Goal: Complete application form: Complete application form

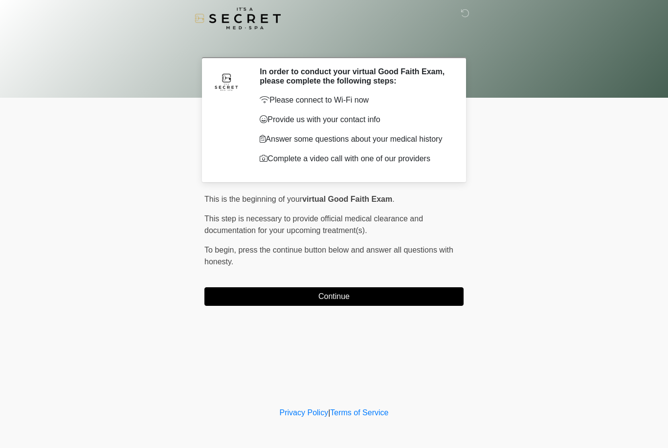
click at [278, 294] on button "Continue" at bounding box center [333, 297] width 259 height 19
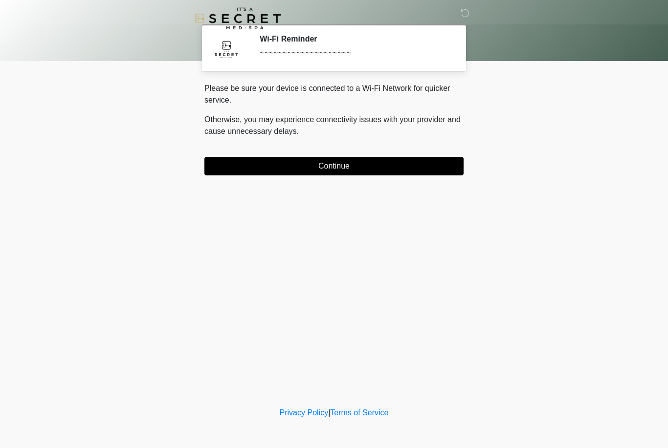
click at [276, 159] on button "Continue" at bounding box center [333, 166] width 259 height 19
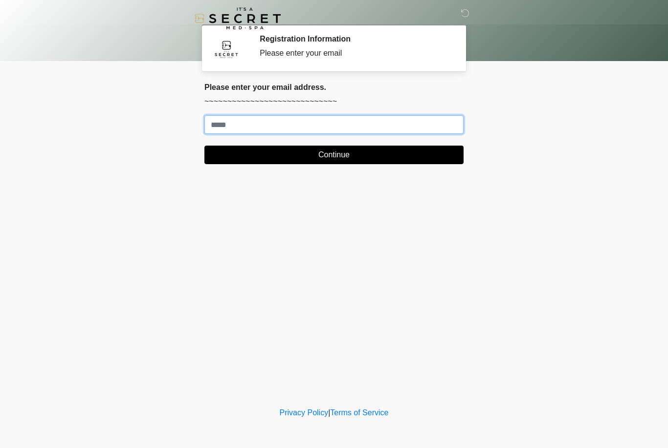
click at [357, 128] on input "Where should we email your treatment plan?" at bounding box center [333, 124] width 259 height 19
type input "**********"
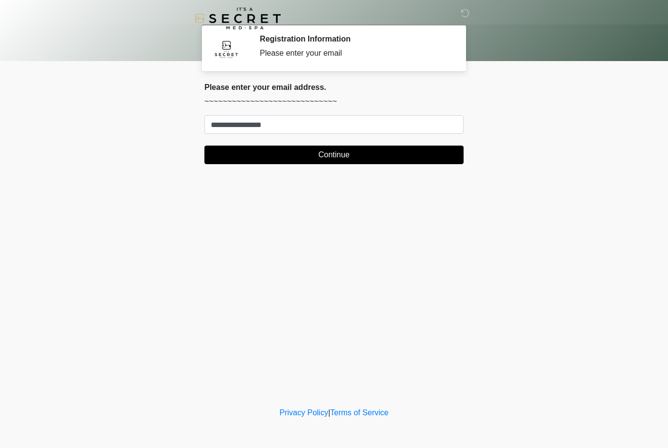
click at [417, 158] on button "Continue" at bounding box center [333, 155] width 259 height 19
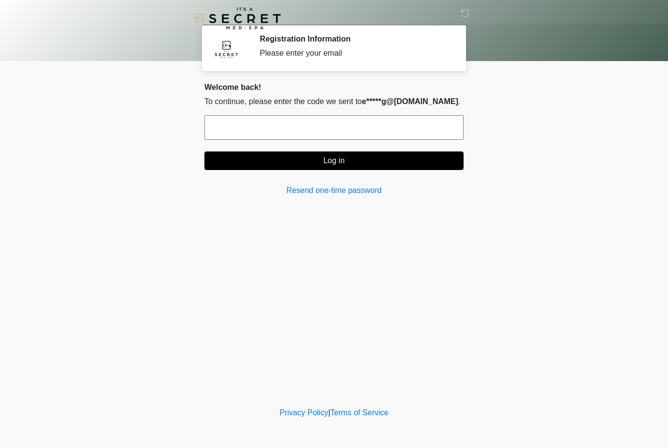
click at [403, 127] on input "text" at bounding box center [333, 127] width 259 height 24
type input "******"
click at [366, 164] on button "Log in" at bounding box center [333, 161] width 259 height 19
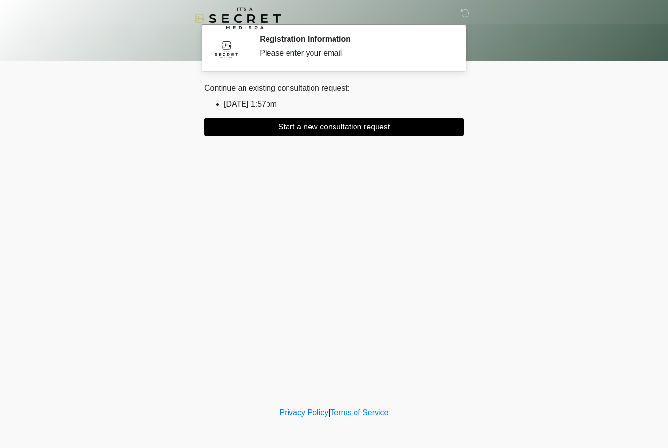
click at [278, 99] on li "2025/09/20 1:57pm" at bounding box center [344, 104] width 240 height 12
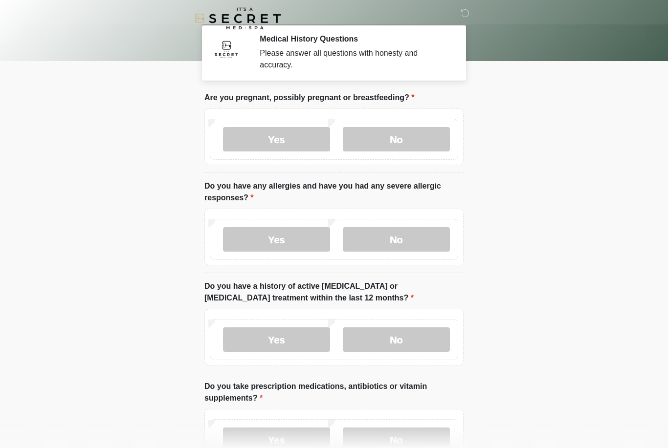
click at [430, 138] on label "No" at bounding box center [396, 139] width 107 height 24
click at [423, 238] on label "No" at bounding box center [396, 239] width 107 height 24
click at [401, 339] on label "No" at bounding box center [396, 340] width 107 height 24
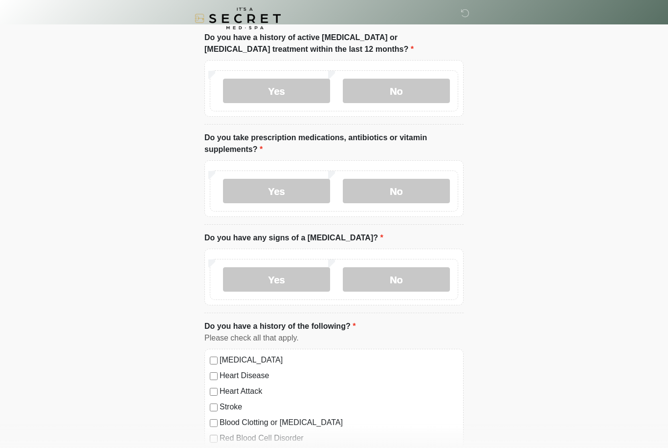
scroll to position [250, 0]
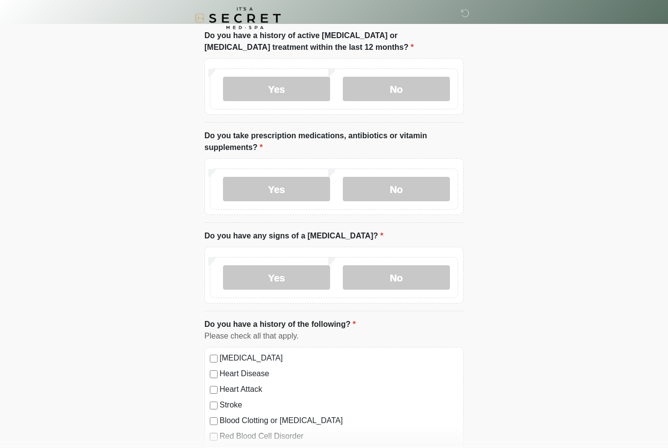
click at [290, 182] on label "Yes" at bounding box center [276, 190] width 107 height 24
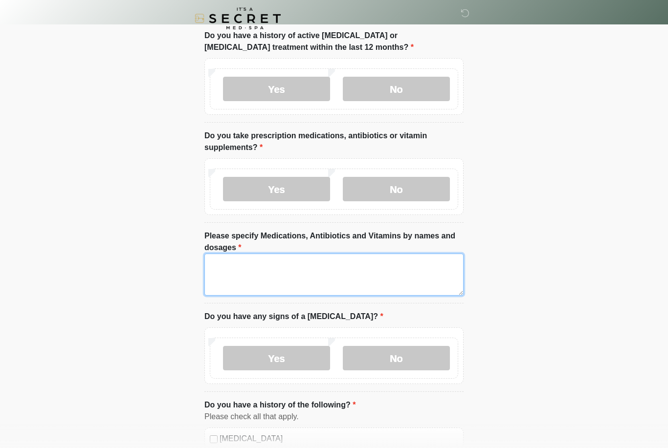
click at [308, 269] on textarea "Please specify Medications, Antibiotics and Vitamins by names and dosages" at bounding box center [333, 275] width 259 height 42
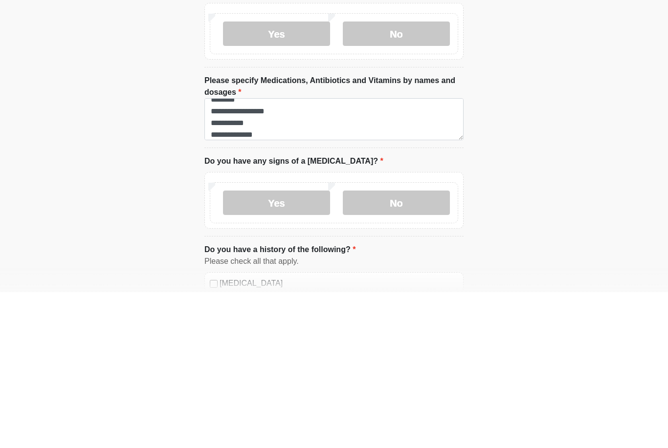
scroll to position [407, 0]
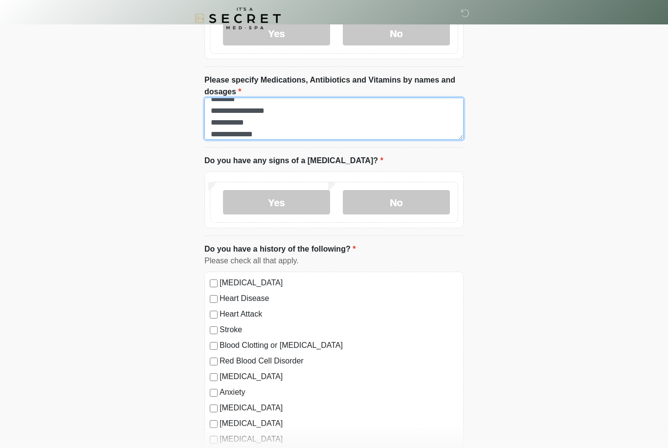
type textarea "**********"
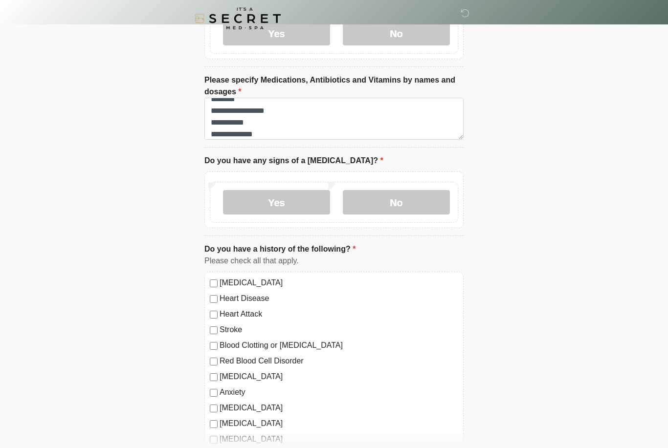
click at [424, 212] on label "No" at bounding box center [396, 202] width 107 height 24
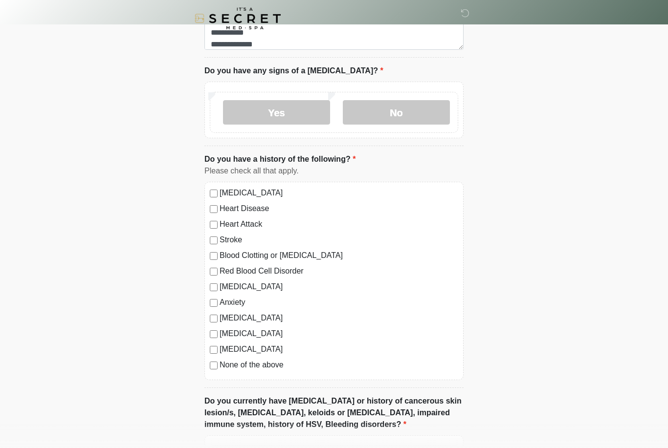
scroll to position [511, 0]
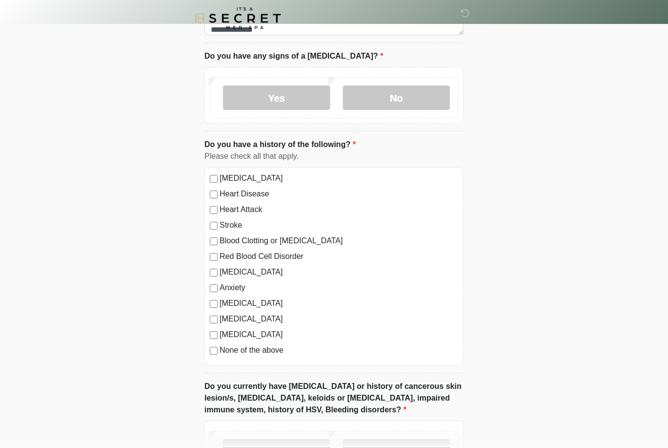
click at [242, 292] on label "Anxiety" at bounding box center [339, 289] width 239 height 12
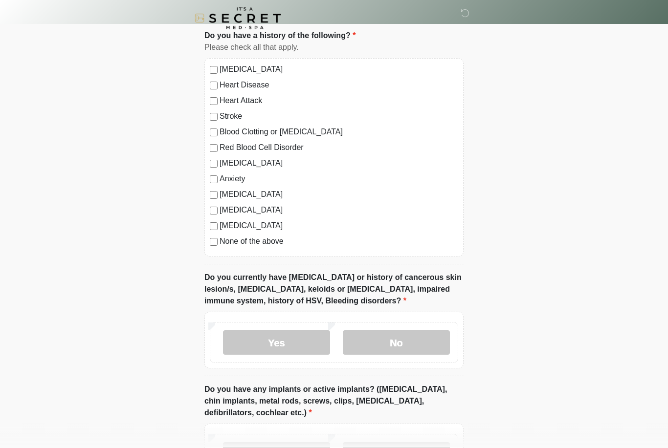
scroll to position [621, 0]
click at [422, 343] on label "No" at bounding box center [396, 343] width 107 height 24
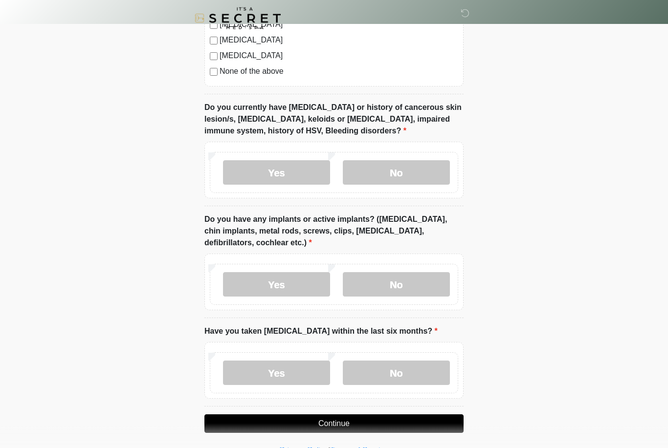
scroll to position [795, 0]
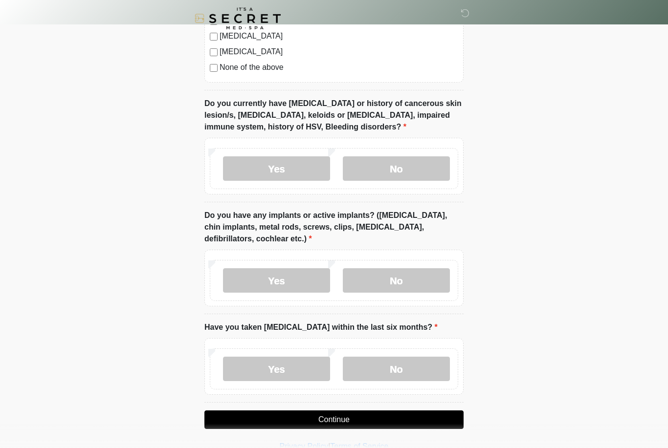
click at [415, 275] on label "No" at bounding box center [396, 280] width 107 height 24
click at [422, 370] on label "No" at bounding box center [396, 369] width 107 height 24
click at [398, 417] on button "Continue" at bounding box center [333, 420] width 259 height 19
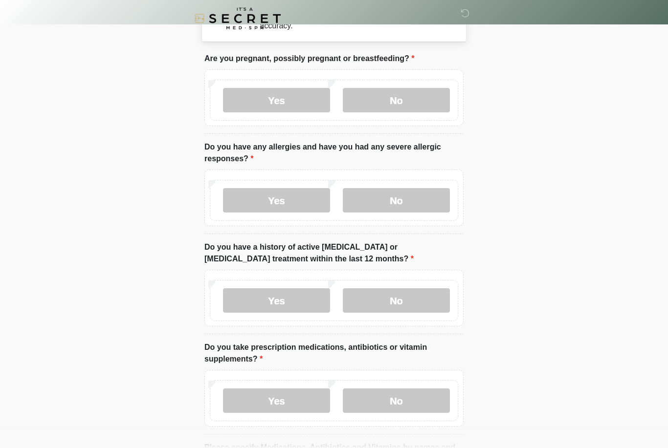
scroll to position [0, 0]
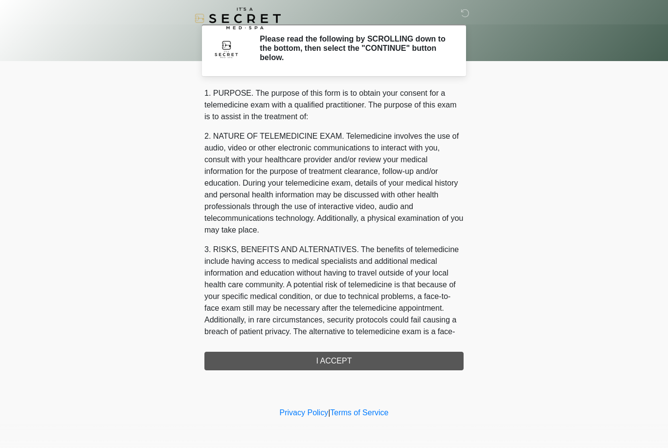
click at [408, 357] on div "1. PURPOSE. The purpose of this form is to obtain your consent for a telemedici…" at bounding box center [333, 229] width 259 height 283
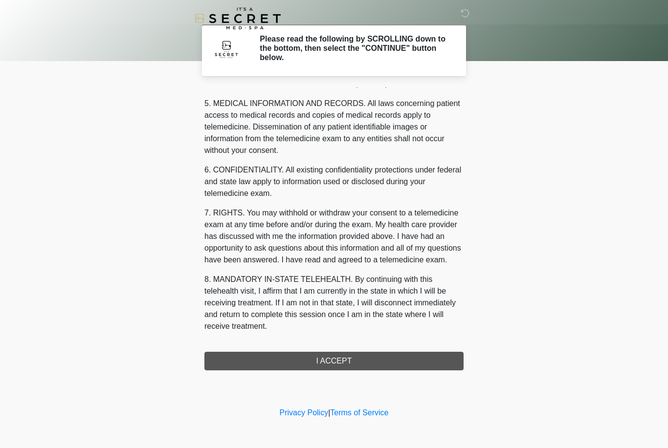
scroll to position [314, 0]
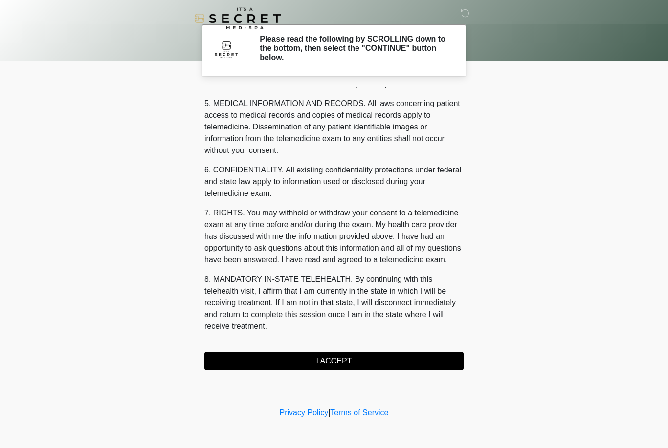
click at [333, 362] on button "I ACCEPT" at bounding box center [333, 361] width 259 height 19
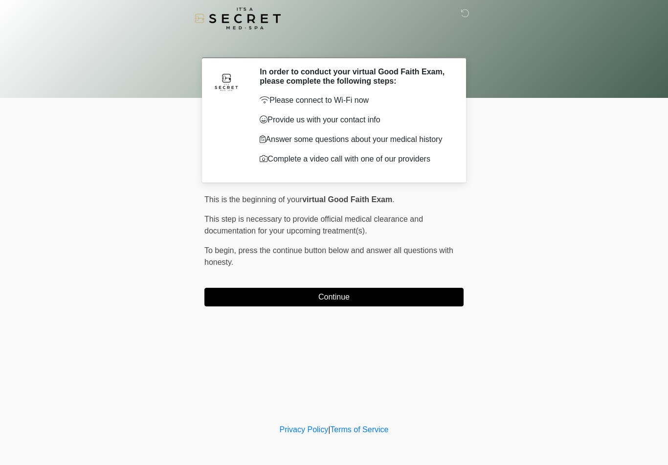
click at [333, 299] on button "Continue" at bounding box center [333, 297] width 259 height 19
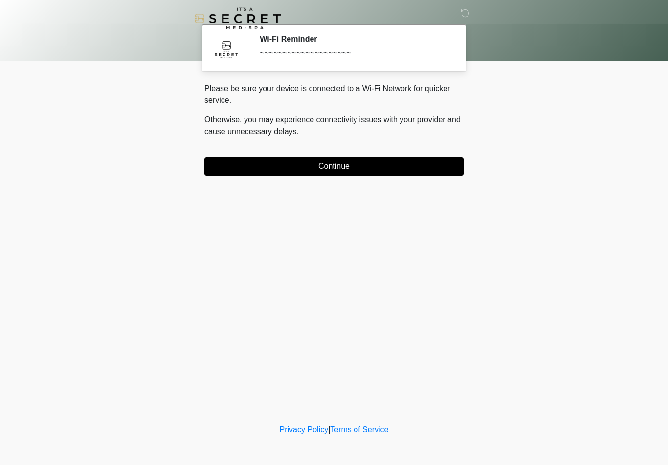
click at [303, 174] on button "Continue" at bounding box center [333, 166] width 259 height 19
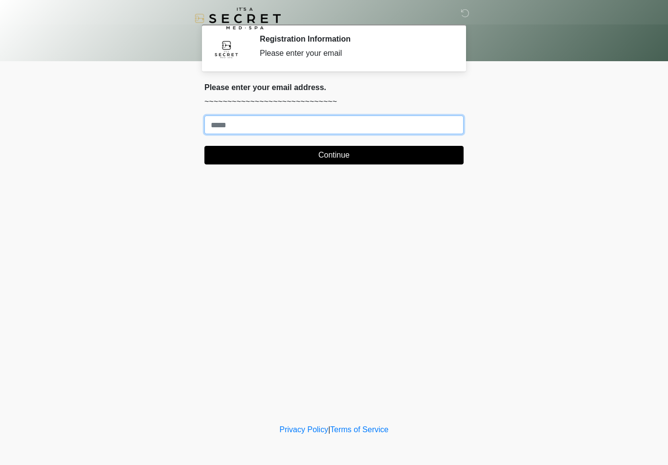
click at [321, 128] on input "Where should we email your treatment plan?" at bounding box center [333, 124] width 259 height 19
type input "**********"
click at [390, 158] on button "Continue" at bounding box center [333, 155] width 259 height 19
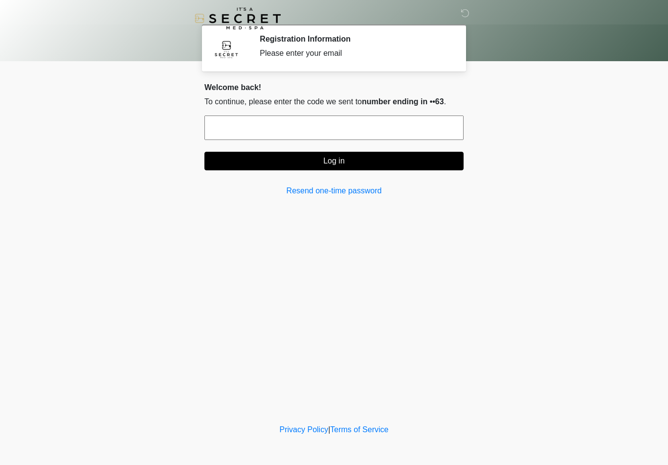
click at [333, 119] on input "text" at bounding box center [333, 127] width 259 height 24
type input "******"
click at [390, 160] on button "Log in" at bounding box center [333, 161] width 259 height 19
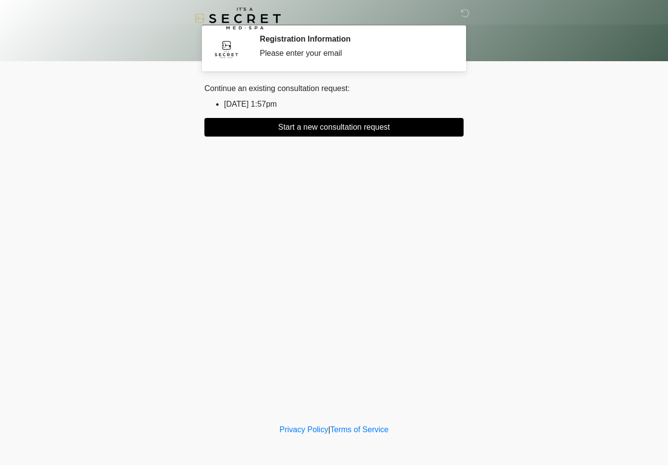
click at [384, 119] on button "Start a new consultation request" at bounding box center [333, 127] width 259 height 19
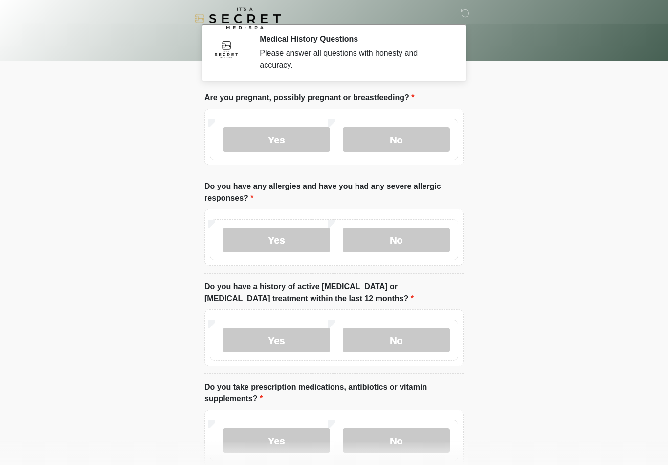
click at [425, 139] on label "No" at bounding box center [396, 139] width 107 height 24
click at [422, 241] on label "No" at bounding box center [396, 239] width 107 height 24
click at [418, 348] on label "No" at bounding box center [396, 340] width 107 height 24
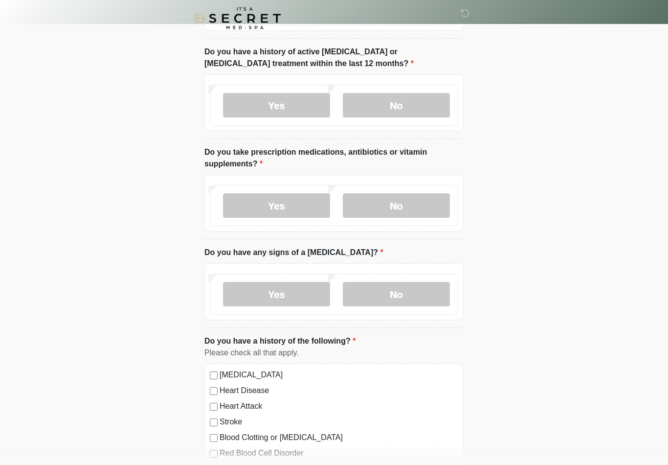
scroll to position [238, 0]
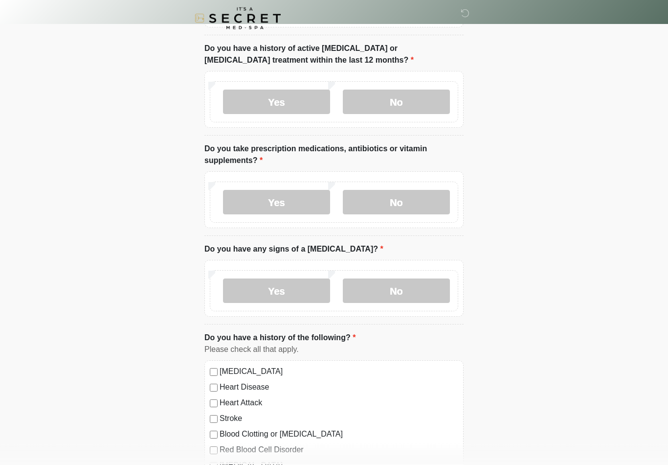
click at [275, 205] on label "Yes" at bounding box center [276, 202] width 107 height 24
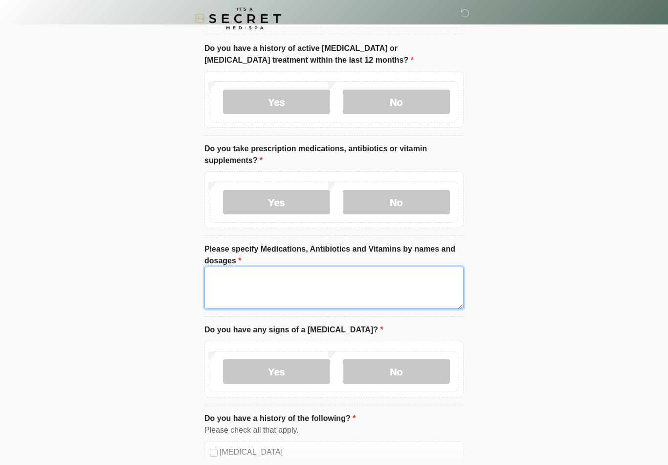
click at [275, 289] on textarea "Please specify Medications, Antibiotics and Vitamins by names and dosages" at bounding box center [333, 288] width 259 height 42
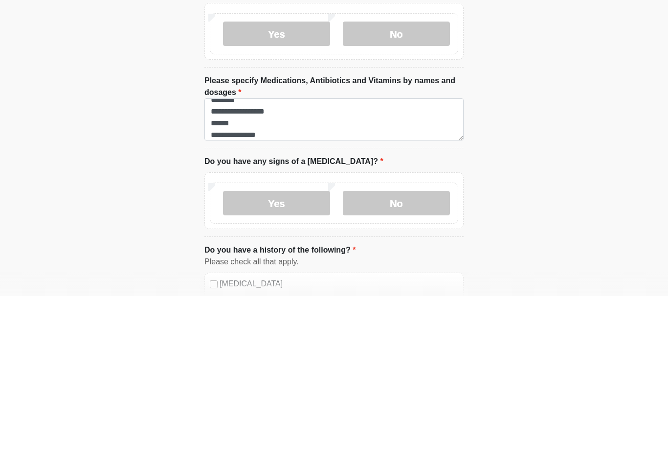
scroll to position [407, 0]
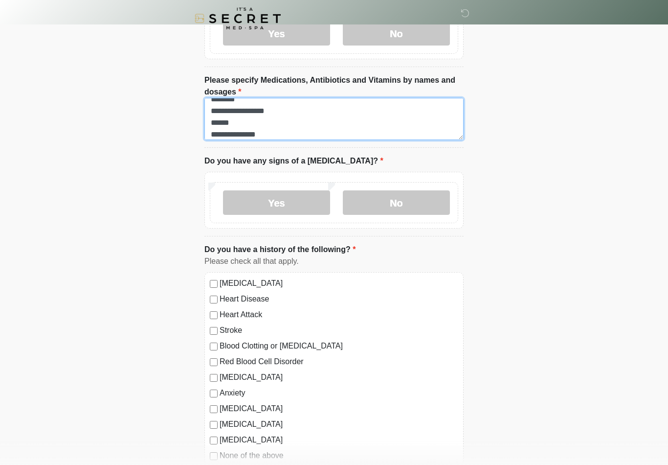
type textarea "**********"
click at [436, 202] on label "No" at bounding box center [396, 202] width 107 height 24
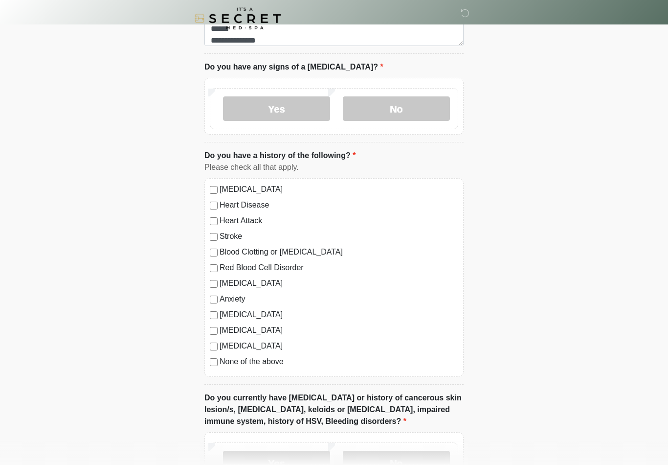
scroll to position [506, 0]
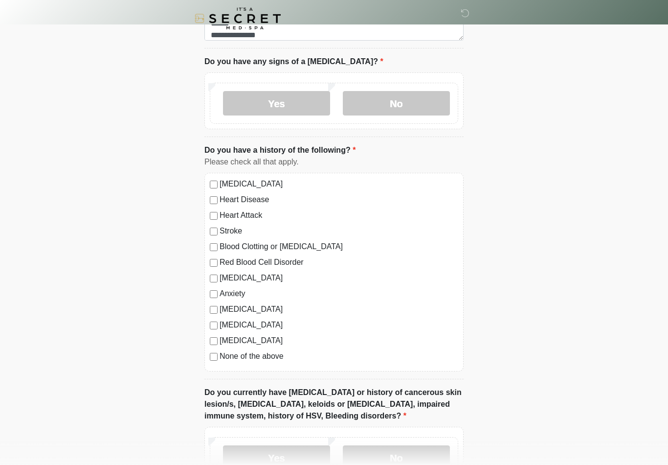
click at [244, 295] on label "Anxiety" at bounding box center [339, 294] width 239 height 12
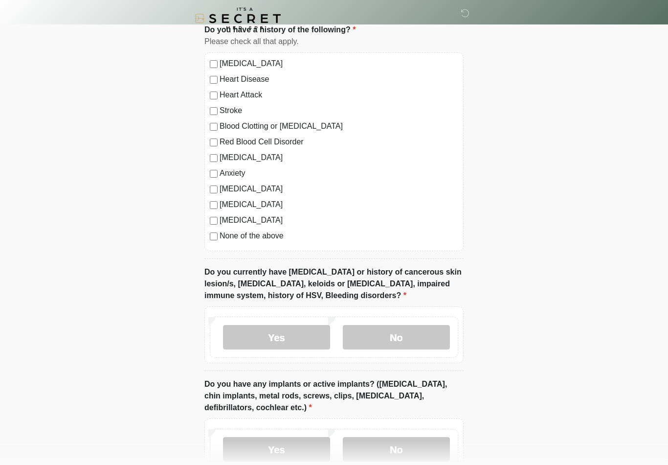
click at [415, 343] on label "No" at bounding box center [396, 337] width 107 height 24
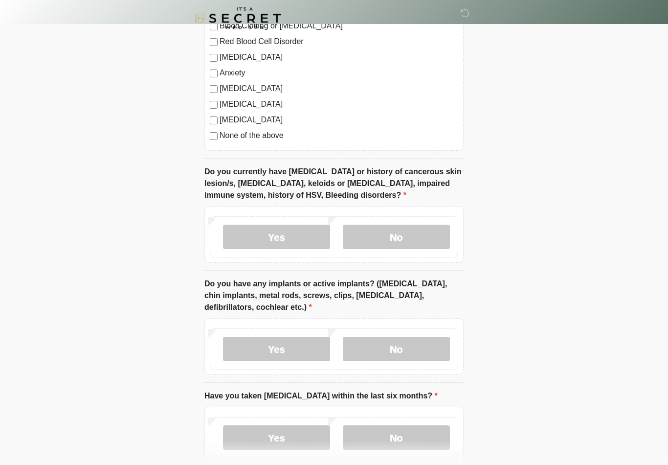
click at [418, 357] on label "No" at bounding box center [396, 349] width 107 height 24
click at [408, 437] on label "No" at bounding box center [396, 437] width 107 height 24
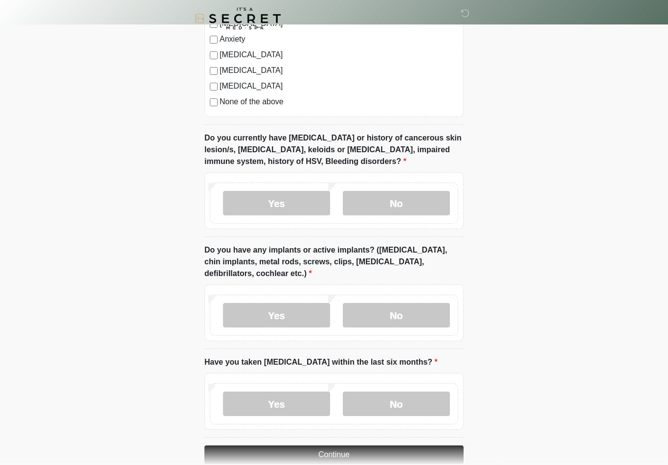
scroll to position [795, 0]
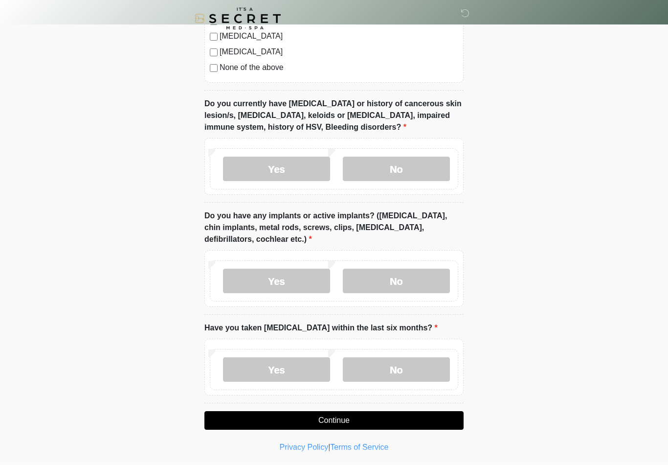
click at [403, 419] on button "Continue" at bounding box center [333, 420] width 259 height 19
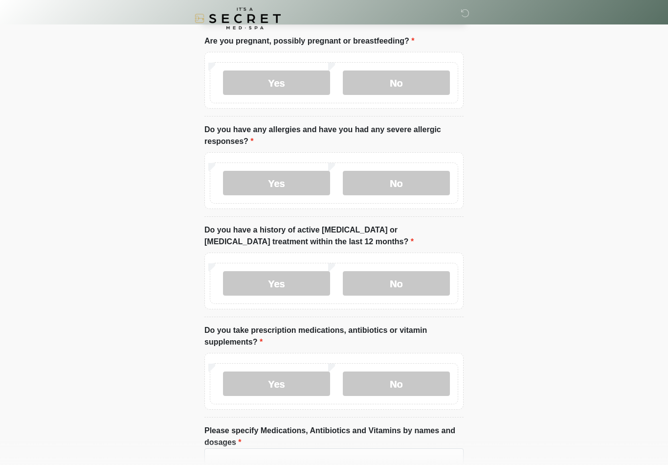
scroll to position [0, 0]
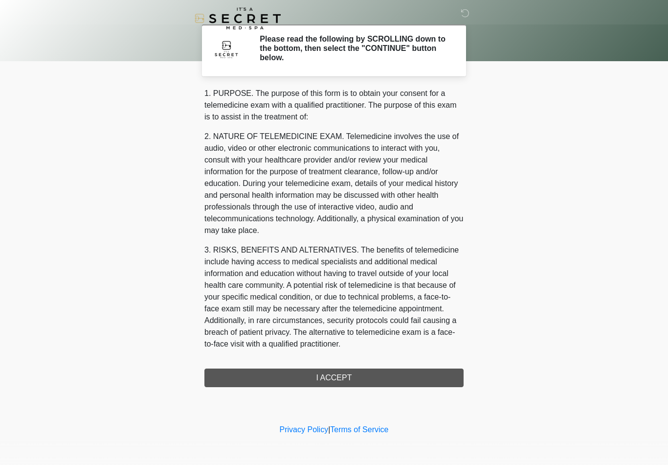
click at [450, 386] on div "1. PURPOSE. The purpose of this form is to obtain your consent for a telemedici…" at bounding box center [333, 237] width 259 height 299
click at [338, 385] on div "1. PURPOSE. The purpose of this form is to obtain your consent for a telemedici…" at bounding box center [333, 237] width 259 height 299
click at [340, 378] on div "1. PURPOSE. The purpose of this form is to obtain your consent for a telemedici…" at bounding box center [333, 237] width 259 height 299
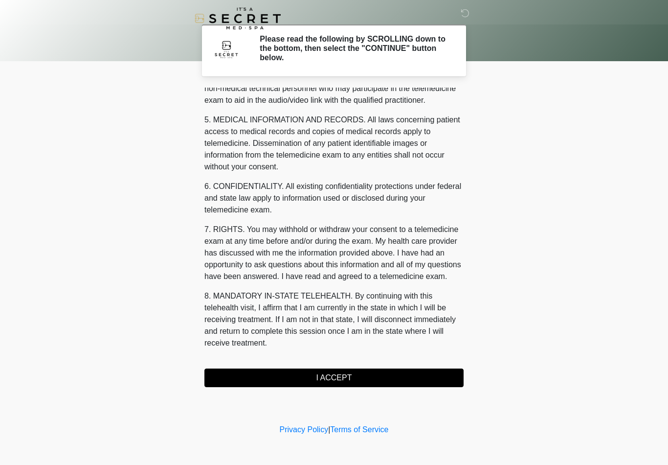
click at [356, 375] on button "I ACCEPT" at bounding box center [333, 377] width 259 height 19
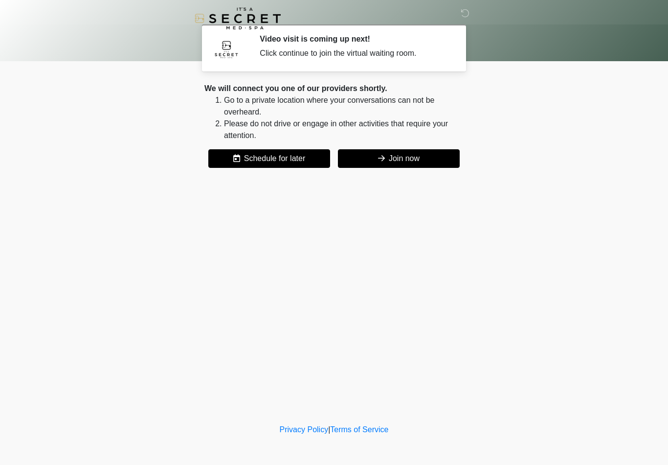
click at [441, 157] on button "Join now" at bounding box center [399, 158] width 122 height 19
